Goal: Information Seeking & Learning: Learn about a topic

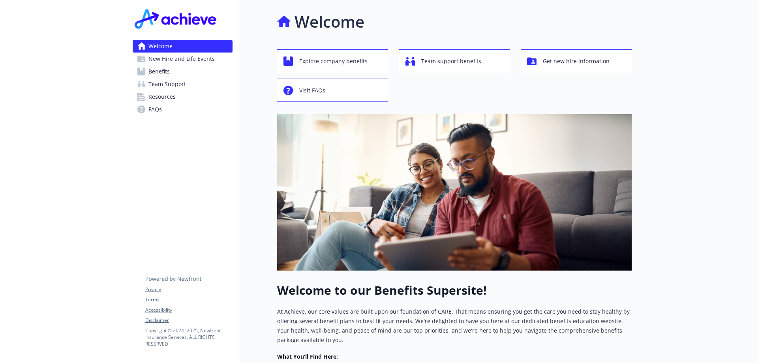
click at [181, 67] on link "Benefits" at bounding box center [183, 71] width 100 height 13
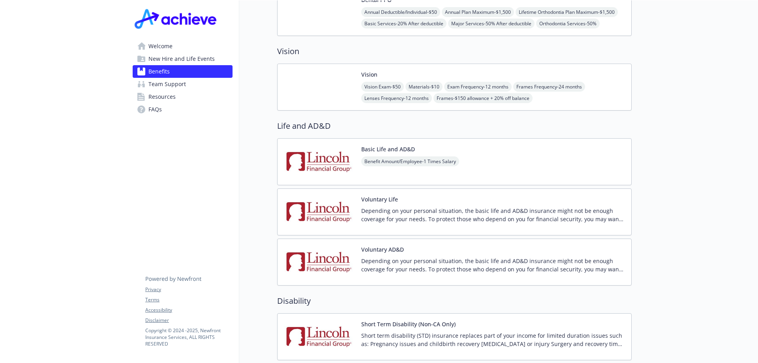
scroll to position [246, 0]
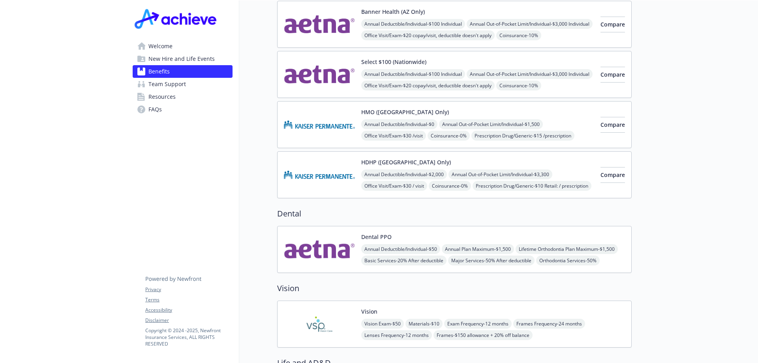
click at [142, 95] on icon at bounding box center [141, 97] width 8 height 8
